Goal: Information Seeking & Learning: Learn about a topic

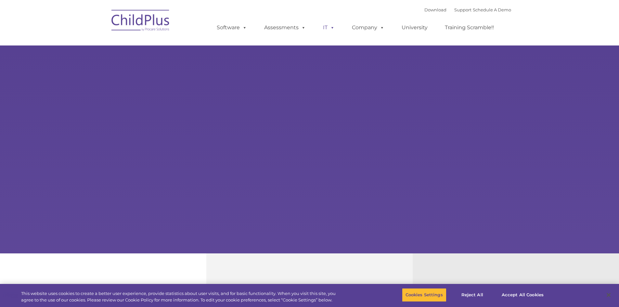
select select "MEDIUM"
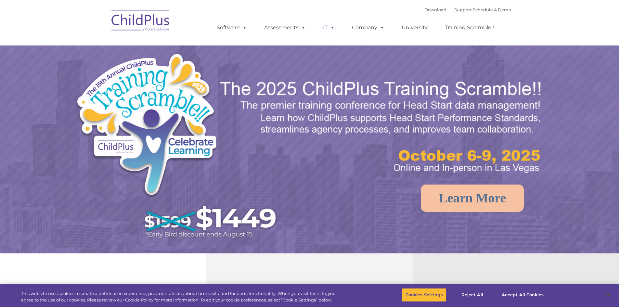
click at [331, 31] on span at bounding box center [331, 27] width 7 height 6
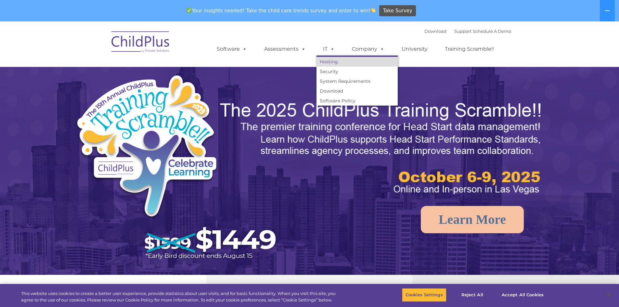
click at [327, 61] on link "Hosting" at bounding box center [357, 62] width 81 height 10
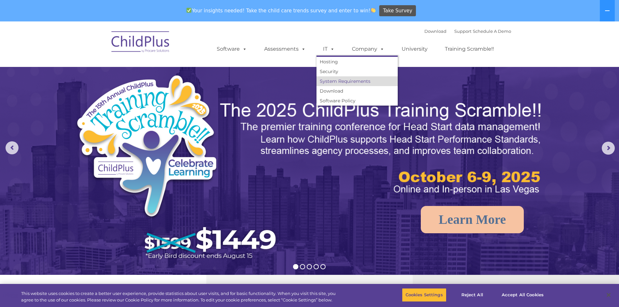
click at [332, 84] on link "System Requirements" at bounding box center [357, 81] width 81 height 10
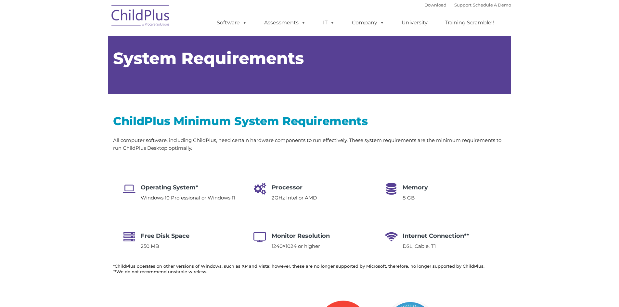
type input ""
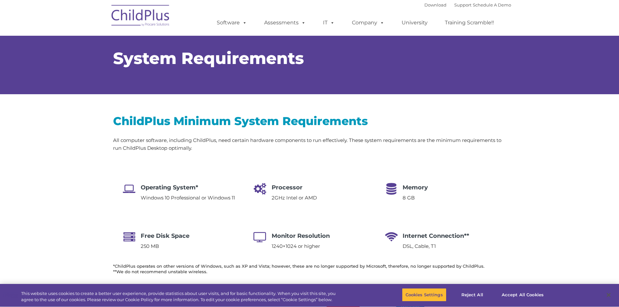
select select "MEDIUM"
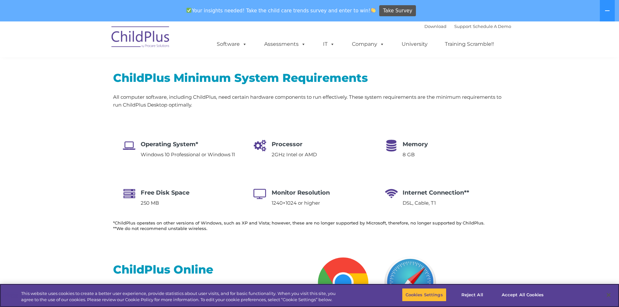
scroll to position [65, 0]
click at [604, 11] on button at bounding box center [607, 10] width 15 height 21
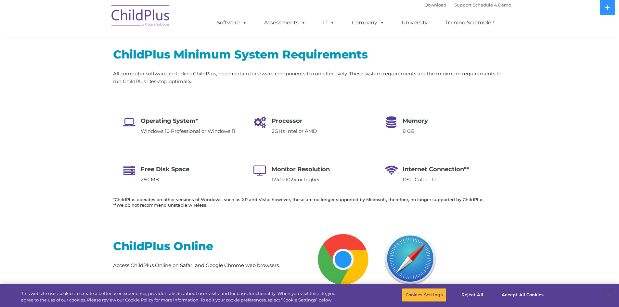
scroll to position [69, 0]
